Goal: Contribute content: Add original content to the website for others to see

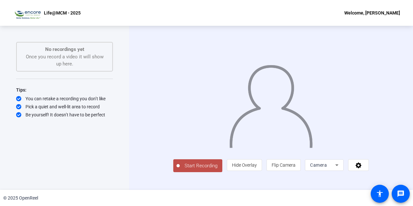
click at [182, 170] on span "Start Recording" at bounding box center [201, 165] width 43 height 7
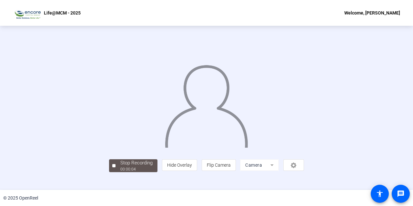
scroll to position [31, 0]
click at [120, 172] on div "00:00:08" at bounding box center [136, 169] width 32 height 6
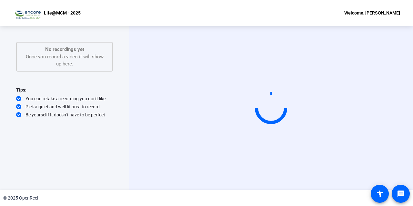
scroll to position [0, 0]
click at [231, 192] on div "© 2025 OpenReel" at bounding box center [206, 198] width 413 height 16
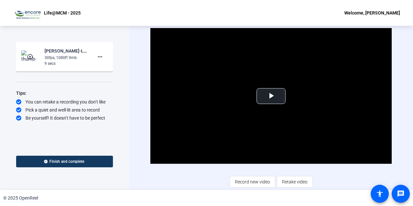
click at [333, 193] on div "© 2025 OpenReel" at bounding box center [206, 198] width 413 height 16
click at [271, 96] on span "Video Player" at bounding box center [271, 96] width 0 height 0
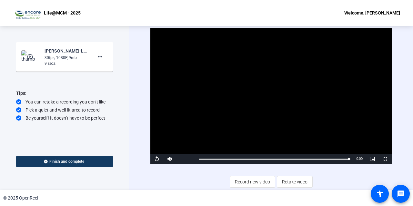
click at [35, 53] on img at bounding box center [30, 56] width 19 height 13
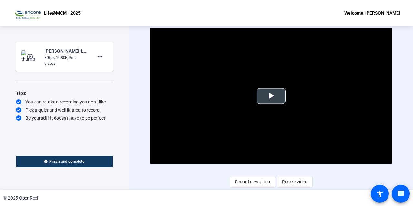
click at [271, 96] on span "Video Player" at bounding box center [271, 96] width 0 height 0
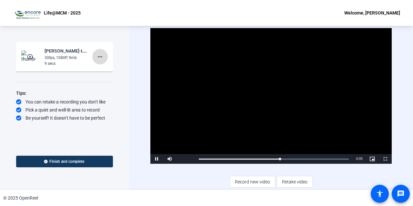
click at [102, 58] on mat-icon "more_horiz" at bounding box center [100, 57] width 8 height 8
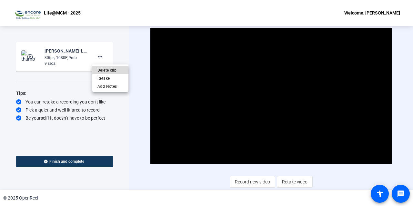
click at [103, 70] on span "Delete clip" at bounding box center [110, 70] width 26 height 8
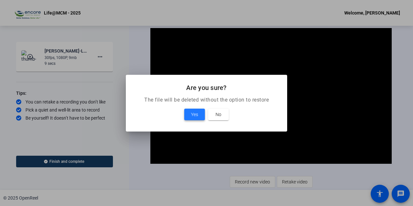
click at [192, 111] on span "Yes" at bounding box center [194, 115] width 7 height 8
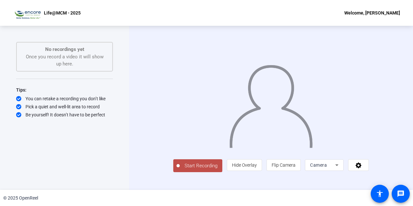
click at [185, 170] on span "Start Recording" at bounding box center [201, 165] width 43 height 7
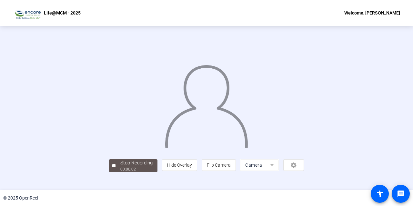
scroll to position [31, 0]
click at [120, 167] on div "Stop Recording" at bounding box center [136, 162] width 32 height 7
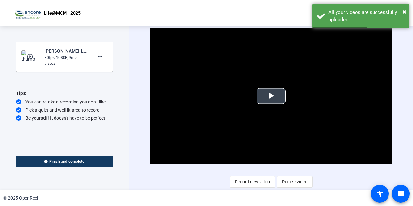
click at [271, 96] on span "Video Player" at bounding box center [271, 96] width 0 height 0
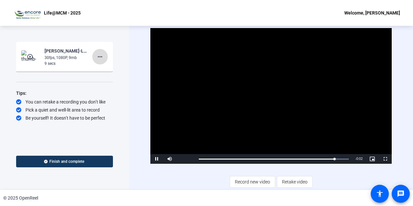
click at [101, 56] on mat-icon "more_horiz" at bounding box center [100, 57] width 8 height 8
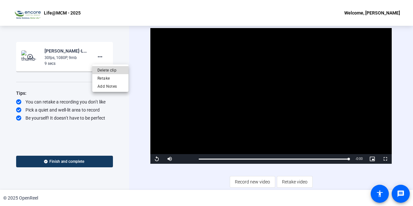
click at [106, 69] on span "Delete clip" at bounding box center [110, 70] width 26 height 8
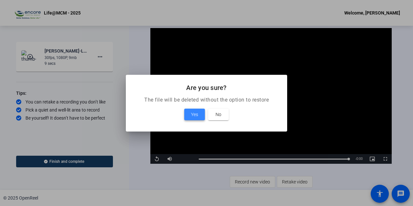
click at [194, 115] on span "Yes" at bounding box center [194, 115] width 7 height 8
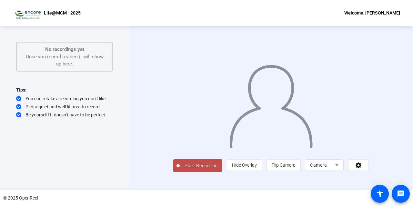
click at [191, 170] on span "Start Recording" at bounding box center [201, 165] width 43 height 7
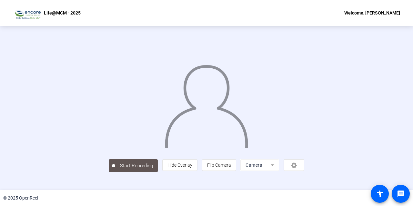
scroll to position [31, 0]
click at [120, 167] on div "Stop Recording" at bounding box center [136, 162] width 32 height 7
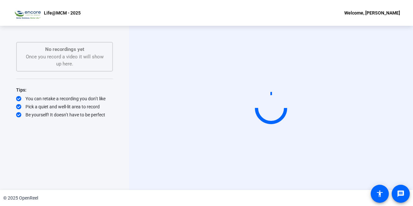
scroll to position [0, 0]
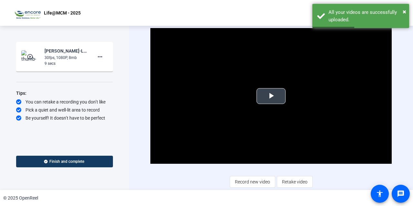
click at [271, 96] on span "Video Player" at bounding box center [271, 96] width 0 height 0
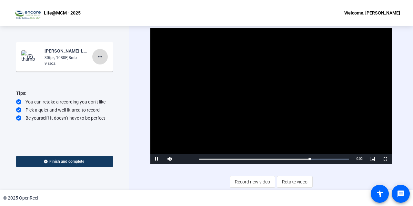
click at [103, 58] on mat-icon "more_horiz" at bounding box center [100, 57] width 8 height 8
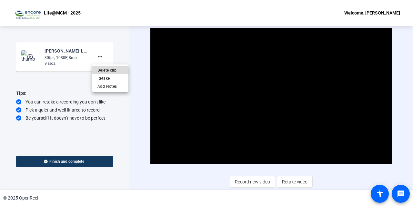
click at [106, 71] on span "Delete clip" at bounding box center [110, 70] width 26 height 8
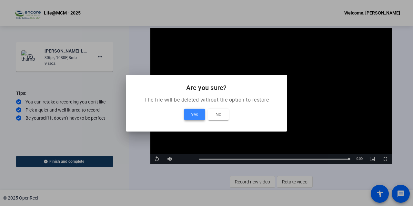
click at [190, 115] on span at bounding box center [194, 114] width 21 height 15
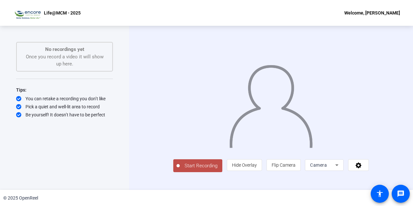
click at [183, 170] on span "Start Recording" at bounding box center [201, 165] width 43 height 7
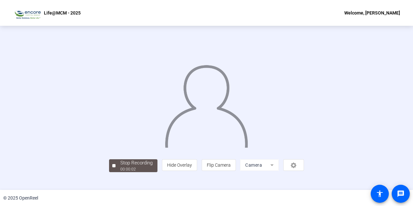
scroll to position [31, 0]
click at [120, 172] on div "00:00:07" at bounding box center [136, 169] width 32 height 6
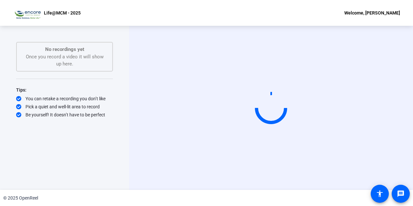
scroll to position [0, 0]
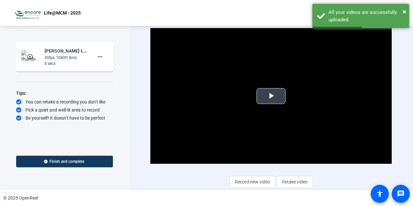
click at [271, 96] on span "Video Player" at bounding box center [271, 96] width 0 height 0
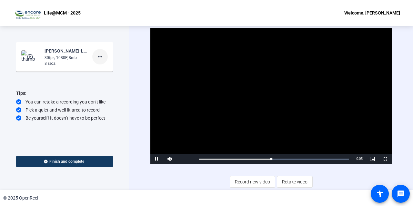
drag, startPoint x: 108, startPoint y: 55, endPoint x: 103, endPoint y: 55, distance: 5.2
click at [103, 55] on mat-card-content "play_circle_outline Linda Littleson-Life-MCM 2025-Life-MCM - 2025-1758295338250…" at bounding box center [64, 57] width 97 height 30
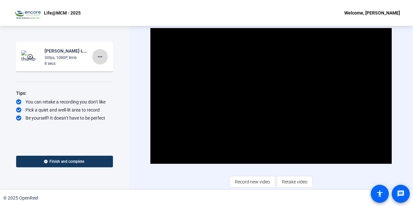
click at [103, 55] on mat-icon "more_horiz" at bounding box center [100, 57] width 8 height 8
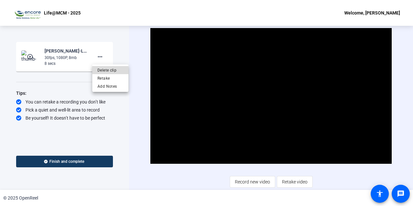
click at [107, 67] on span "Delete clip" at bounding box center [110, 70] width 26 height 8
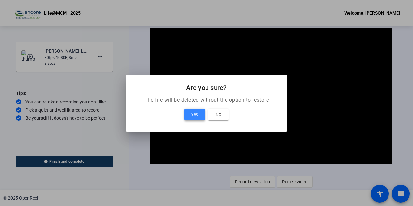
click at [194, 114] on span "Yes" at bounding box center [194, 115] width 7 height 8
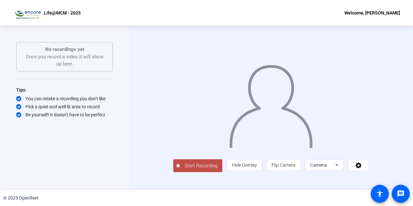
click at [180, 170] on span "Start Recording" at bounding box center [201, 165] width 43 height 7
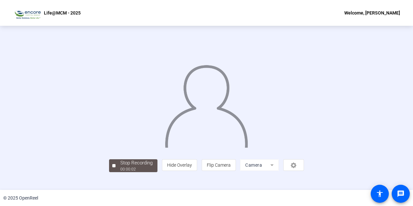
scroll to position [31, 0]
click at [120, 172] on div "00:00:06" at bounding box center [136, 169] width 32 height 6
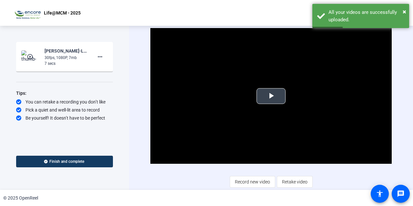
click at [271, 96] on span "Video Player" at bounding box center [271, 96] width 0 height 0
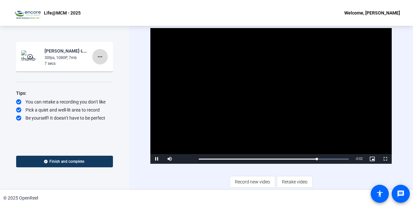
click at [103, 56] on mat-icon "more_horiz" at bounding box center [100, 57] width 8 height 8
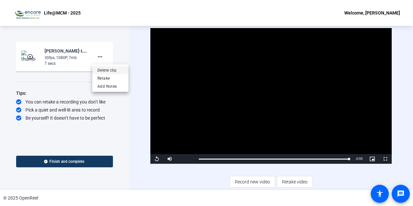
click at [109, 68] on span "Delete clip" at bounding box center [110, 70] width 26 height 8
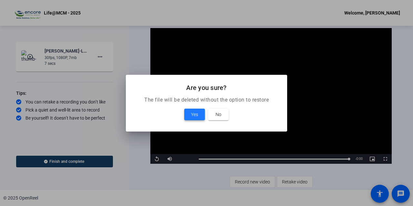
click at [195, 113] on span "Yes" at bounding box center [194, 115] width 7 height 8
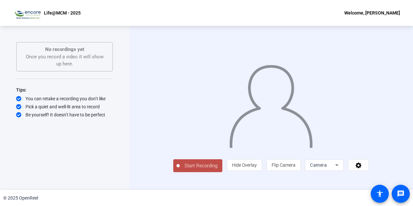
click at [173, 172] on button "Start Recording" at bounding box center [197, 165] width 49 height 13
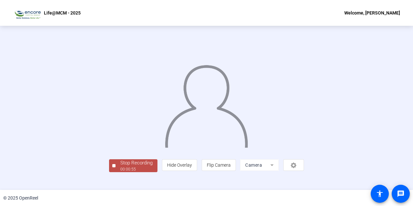
scroll to position [31, 0]
click at [120, 167] on div "Stop Recording" at bounding box center [136, 162] width 32 height 7
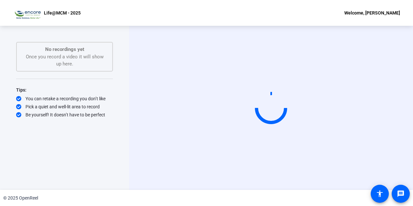
scroll to position [0, 0]
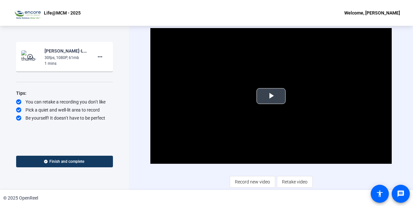
click at [271, 96] on span "Video Player" at bounding box center [271, 96] width 0 height 0
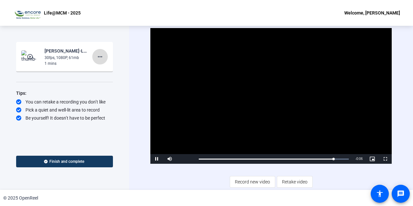
click at [97, 55] on mat-icon "more_horiz" at bounding box center [100, 57] width 8 height 8
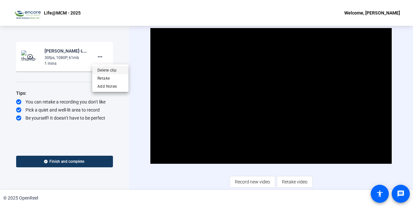
click at [113, 69] on span "Delete clip" at bounding box center [110, 70] width 26 height 8
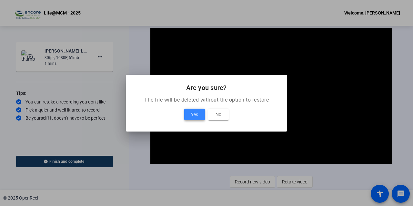
click at [195, 115] on span "Yes" at bounding box center [194, 115] width 7 height 8
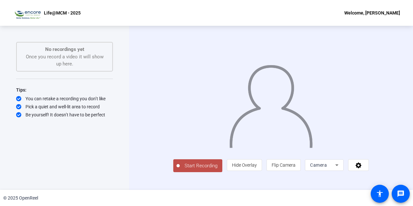
click at [180, 170] on span "Start Recording" at bounding box center [201, 165] width 43 height 7
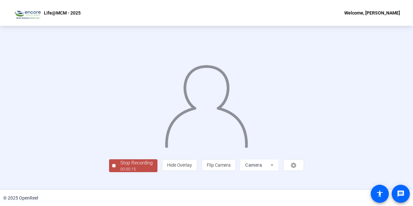
scroll to position [31, 0]
click at [120, 167] on div "Stop Recording" at bounding box center [136, 162] width 32 height 7
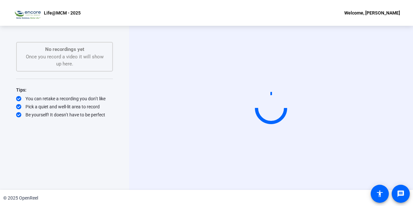
scroll to position [0, 0]
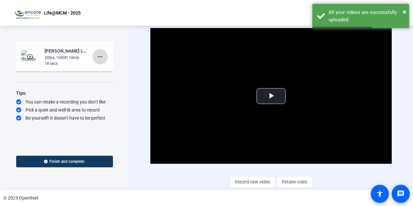
click at [100, 61] on button "more_horiz" at bounding box center [99, 56] width 15 height 15
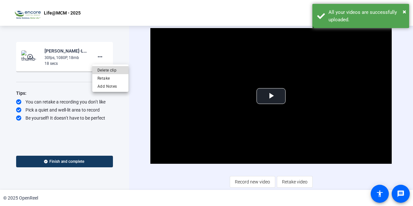
click at [109, 70] on span "Delete clip" at bounding box center [110, 70] width 26 height 8
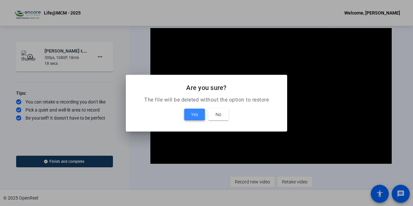
click at [197, 115] on span "Yes" at bounding box center [194, 115] width 7 height 8
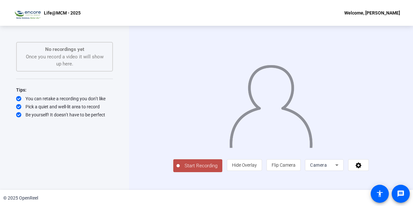
click at [180, 170] on span "Start Recording" at bounding box center [201, 165] width 43 height 7
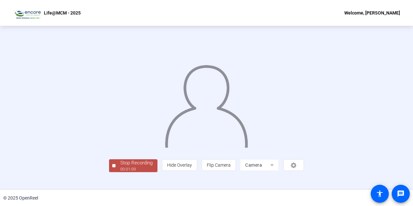
scroll to position [31, 0]
click at [120, 167] on div "Stop Recording" at bounding box center [136, 162] width 32 height 7
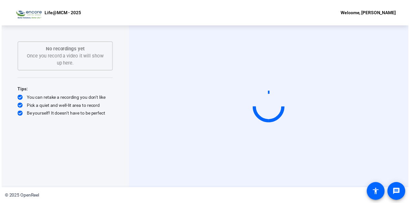
scroll to position [0, 0]
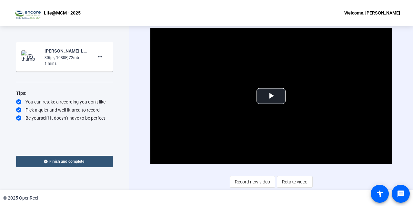
click at [62, 161] on span "Finish and complete" at bounding box center [66, 161] width 35 height 5
